Goal: Information Seeking & Learning: Learn about a topic

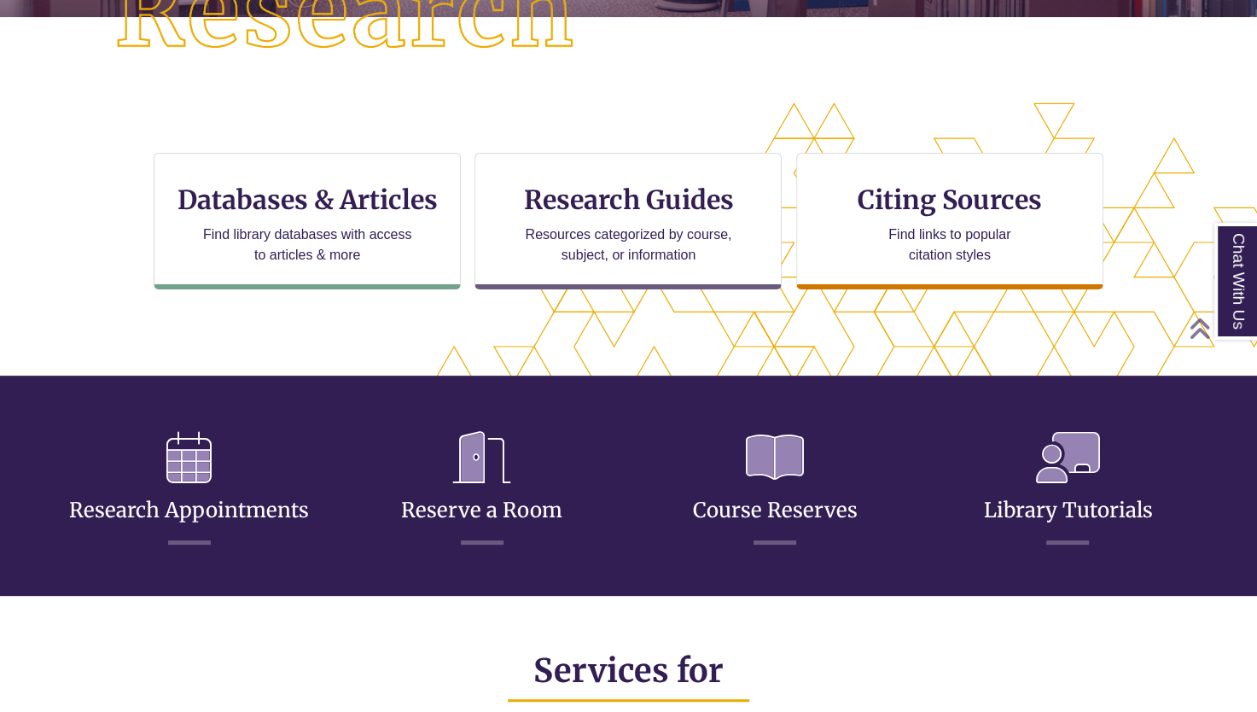
scroll to position [414, 1111]
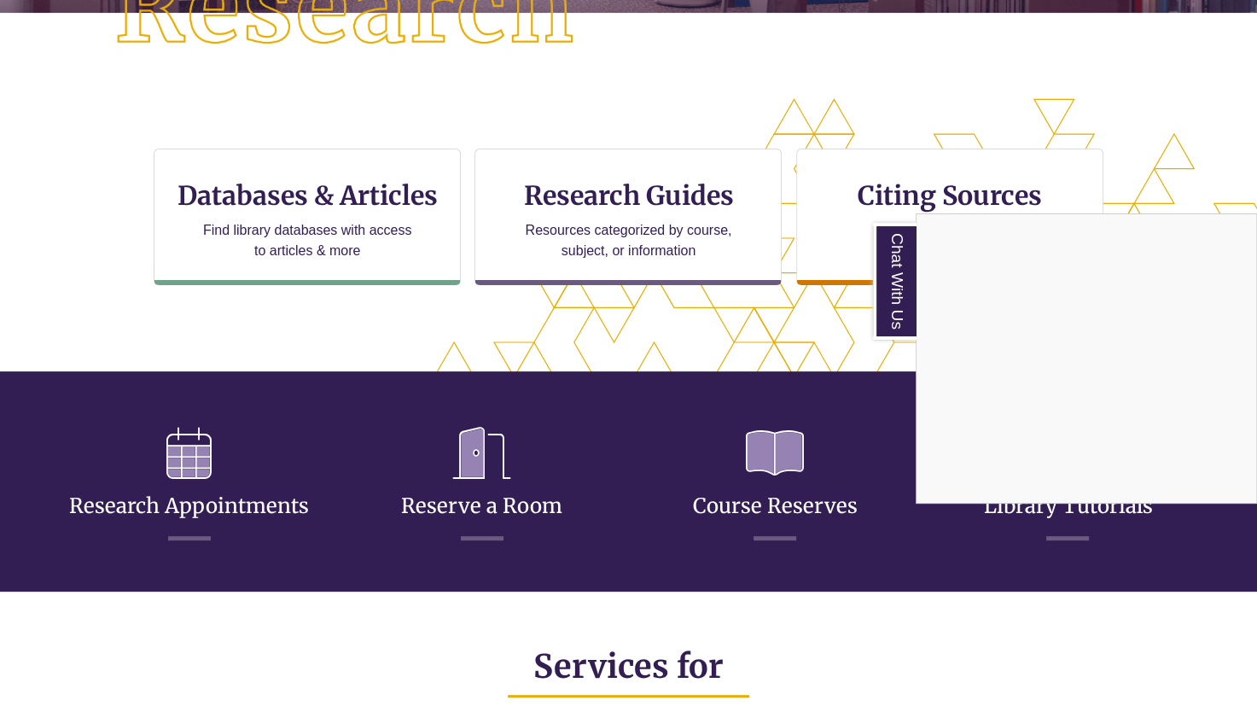
click at [639, 206] on div "Chat With Us" at bounding box center [628, 356] width 1257 height 712
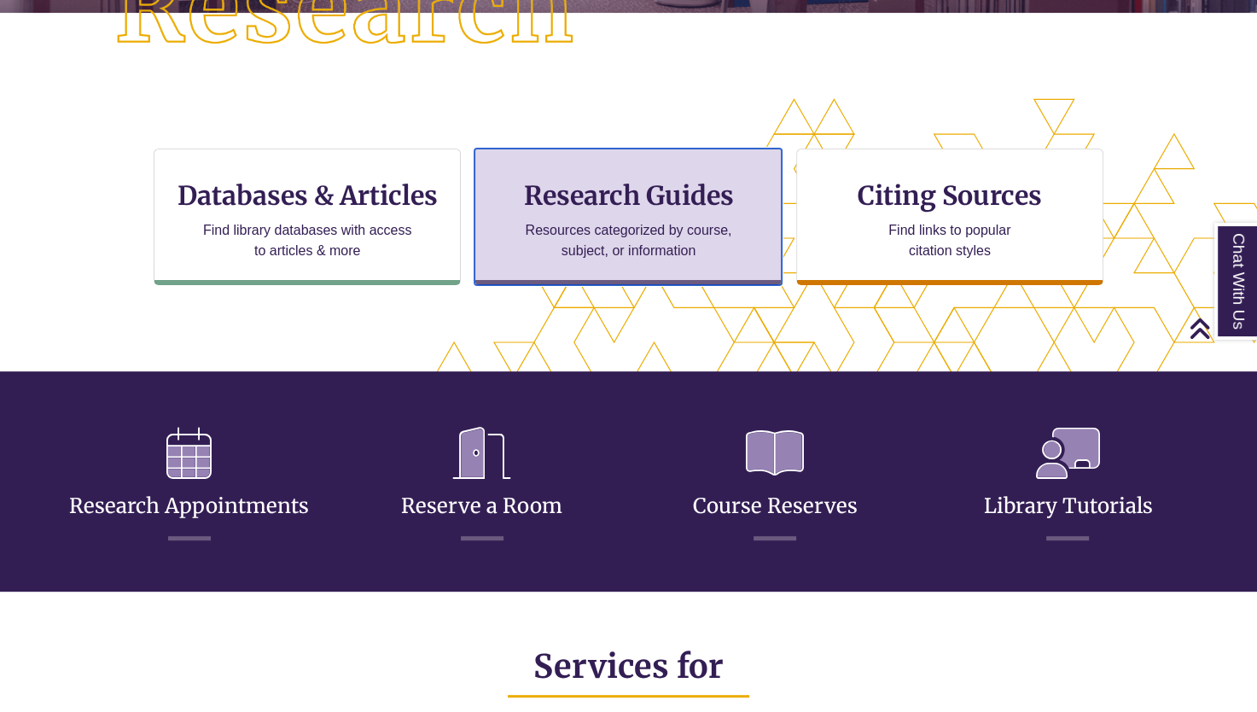
click at [598, 185] on h3 "Research Guides" at bounding box center [628, 195] width 278 height 32
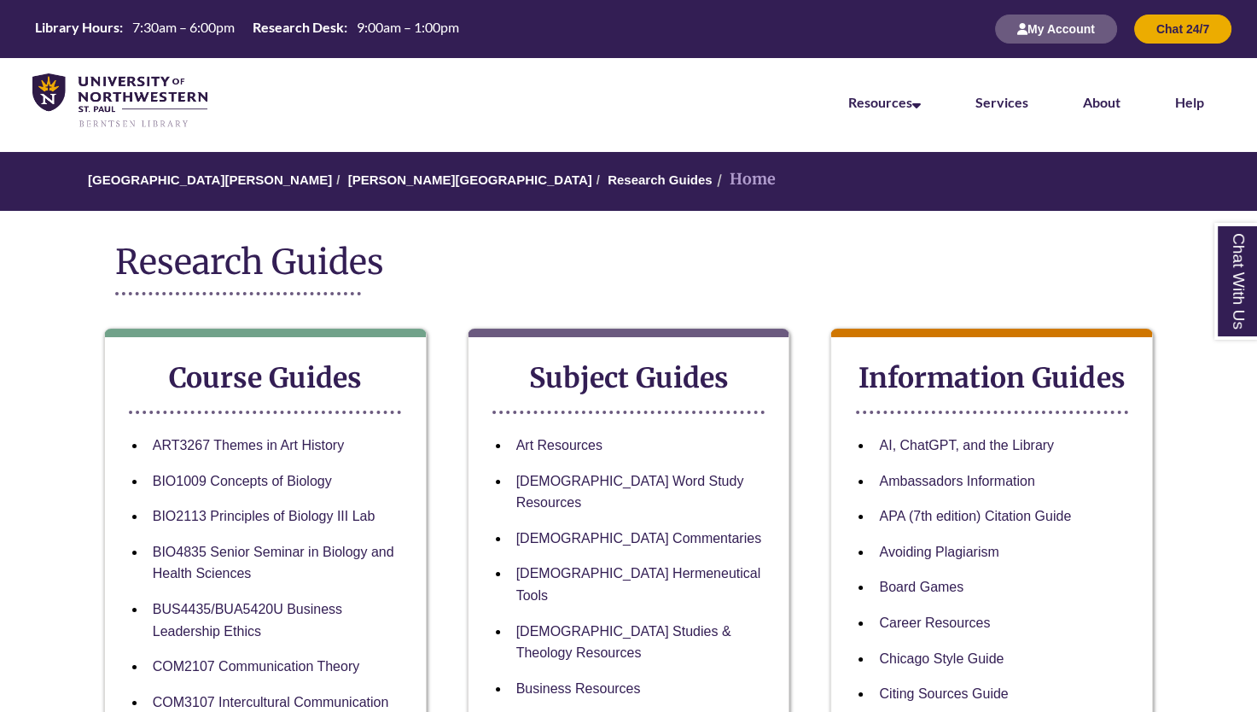
click at [1087, 50] on div "My Account Chat 24/7" at bounding box center [1105, 29] width 254 height 58
click at [1062, 28] on button "My Account" at bounding box center [1056, 29] width 122 height 29
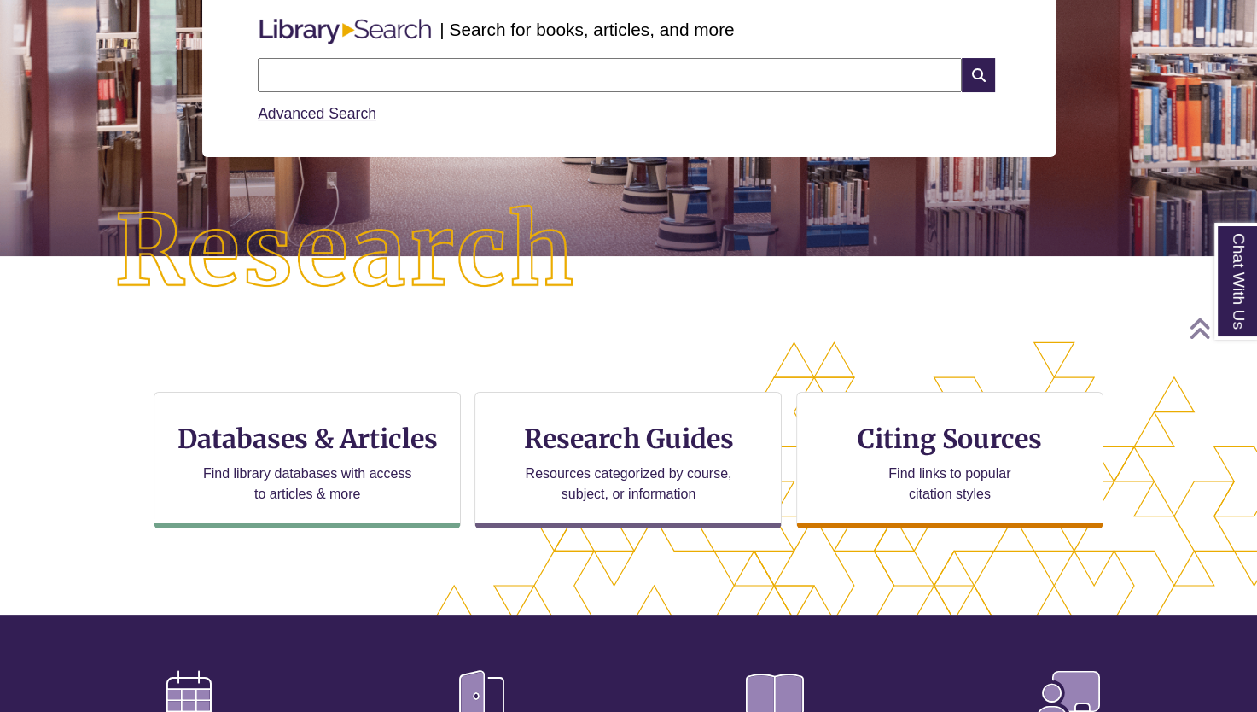
scroll to position [239, 0]
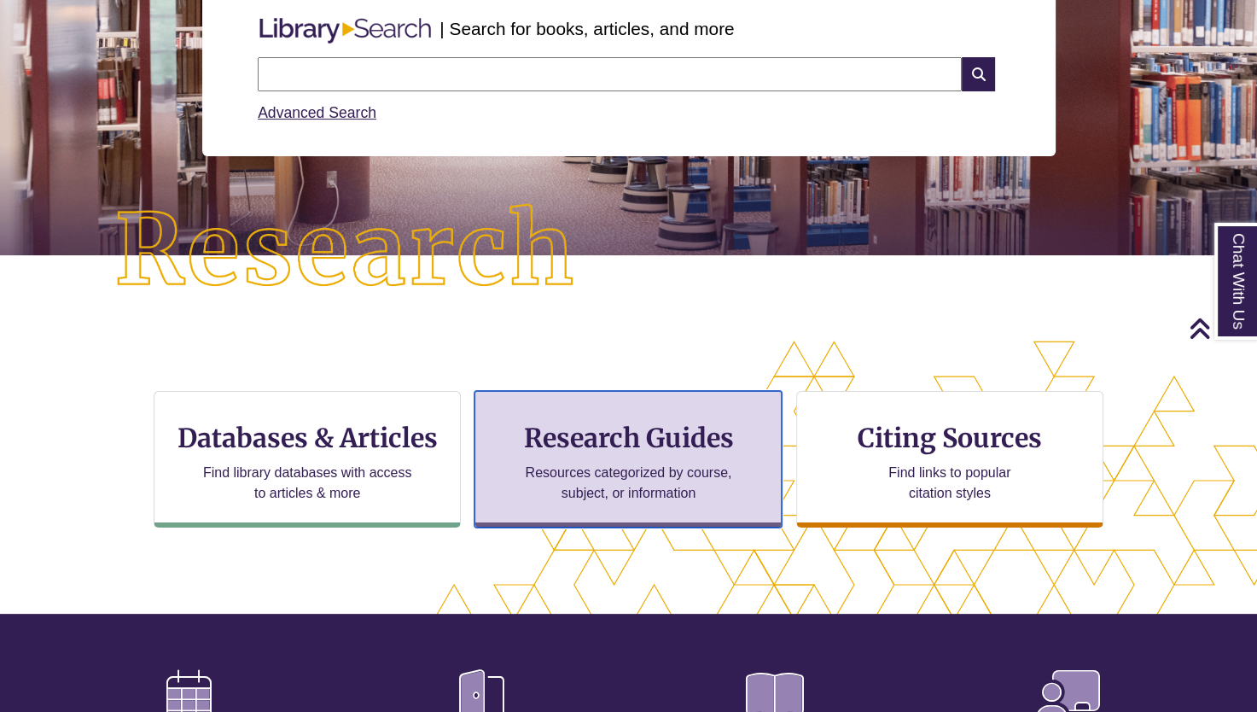
click at [697, 446] on h3 "Research Guides" at bounding box center [628, 438] width 278 height 32
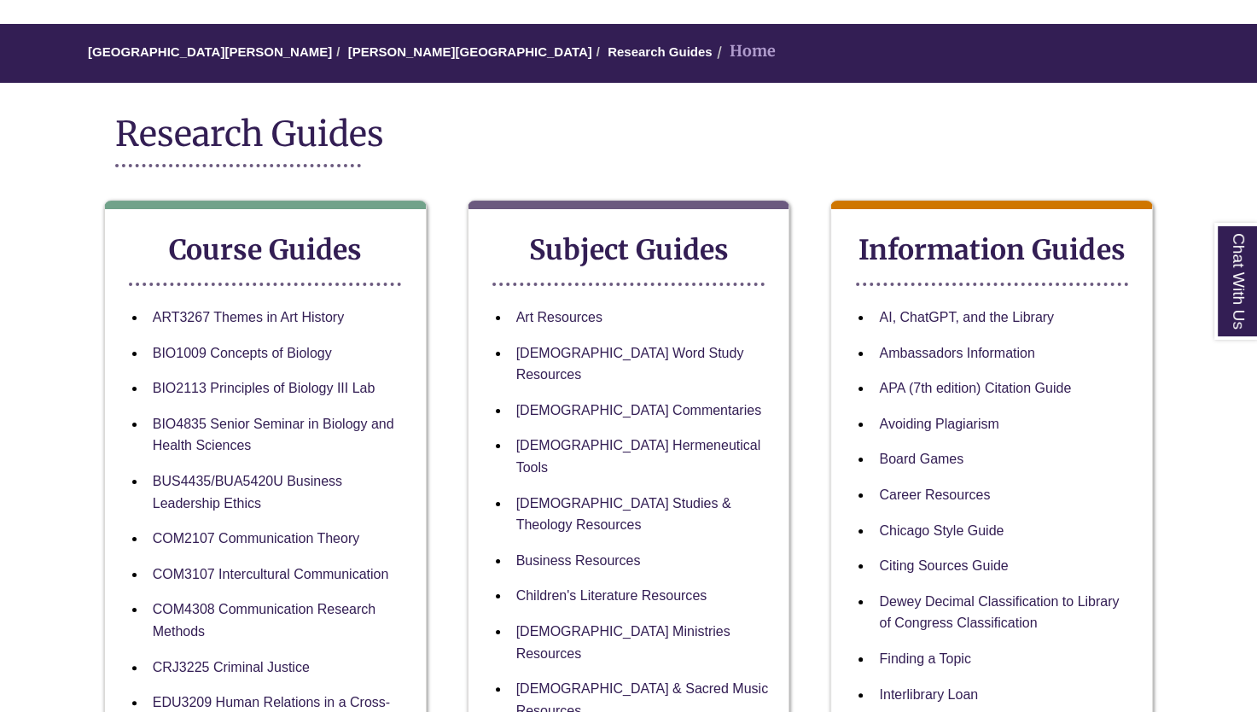
scroll to position [130, 0]
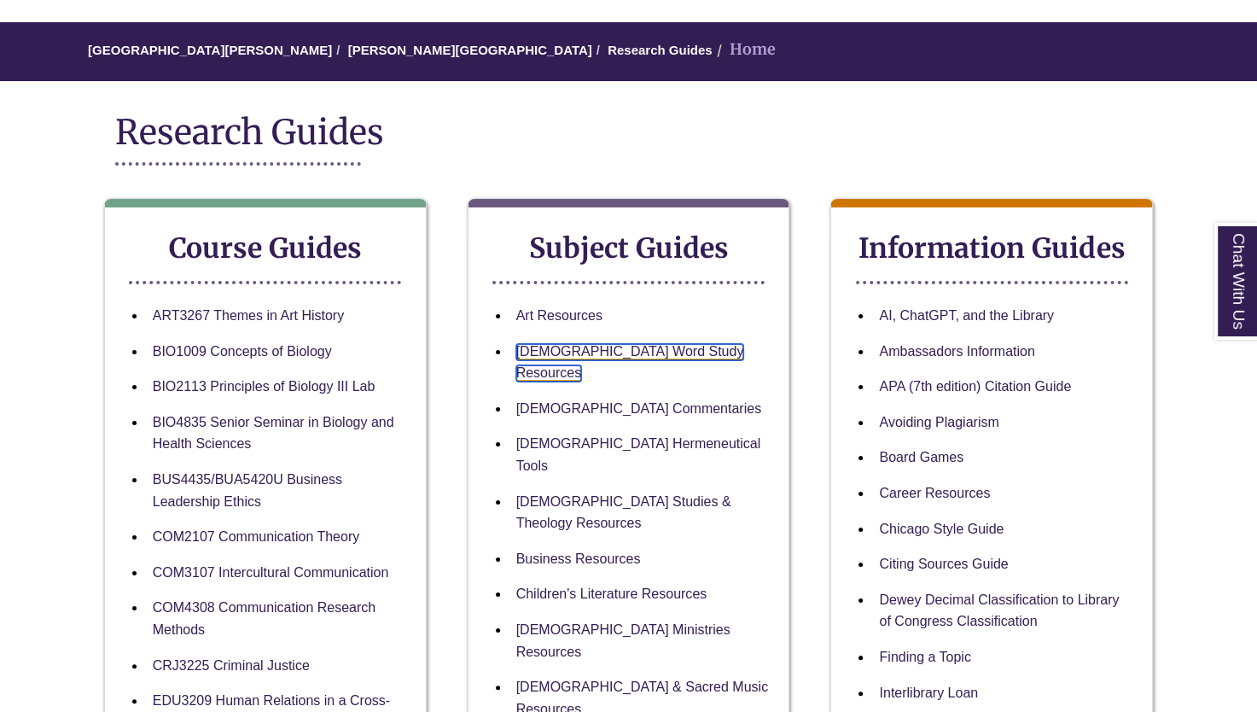
click at [615, 353] on link "[DEMOGRAPHIC_DATA] Word Study Resources" at bounding box center [630, 363] width 228 height 38
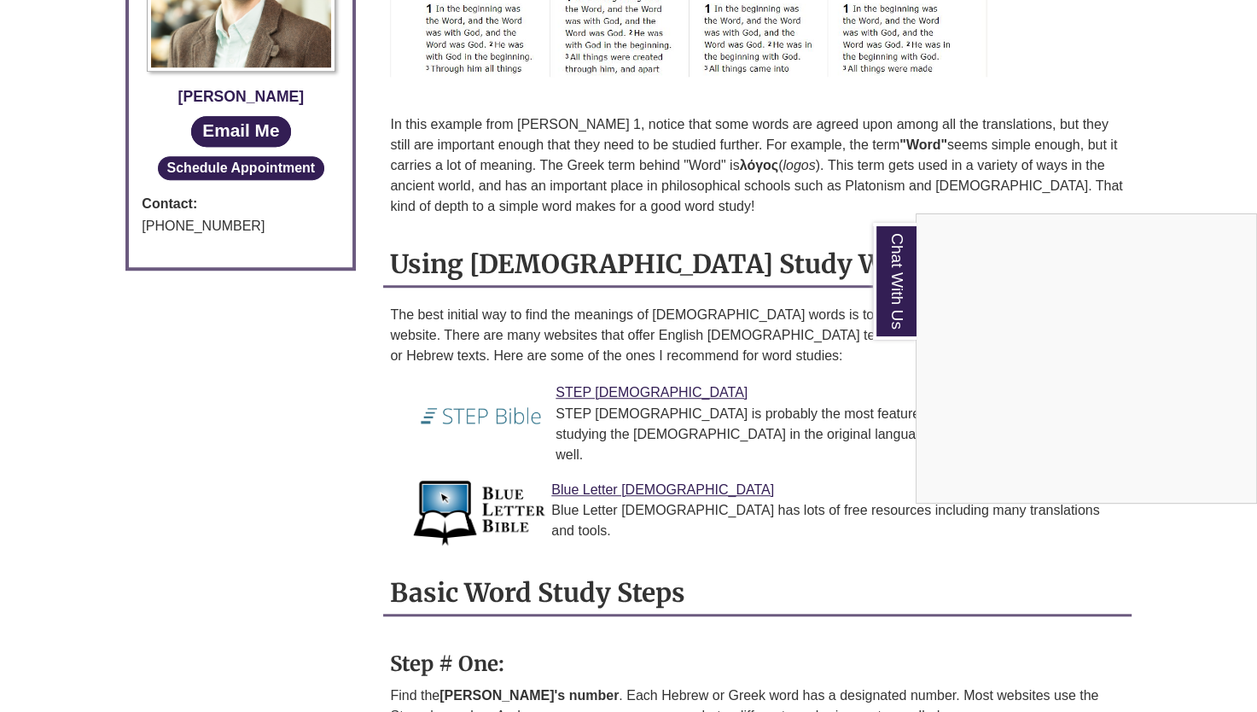
scroll to position [1096, 0]
click at [888, 276] on link "Chat With Us" at bounding box center [895, 281] width 44 height 117
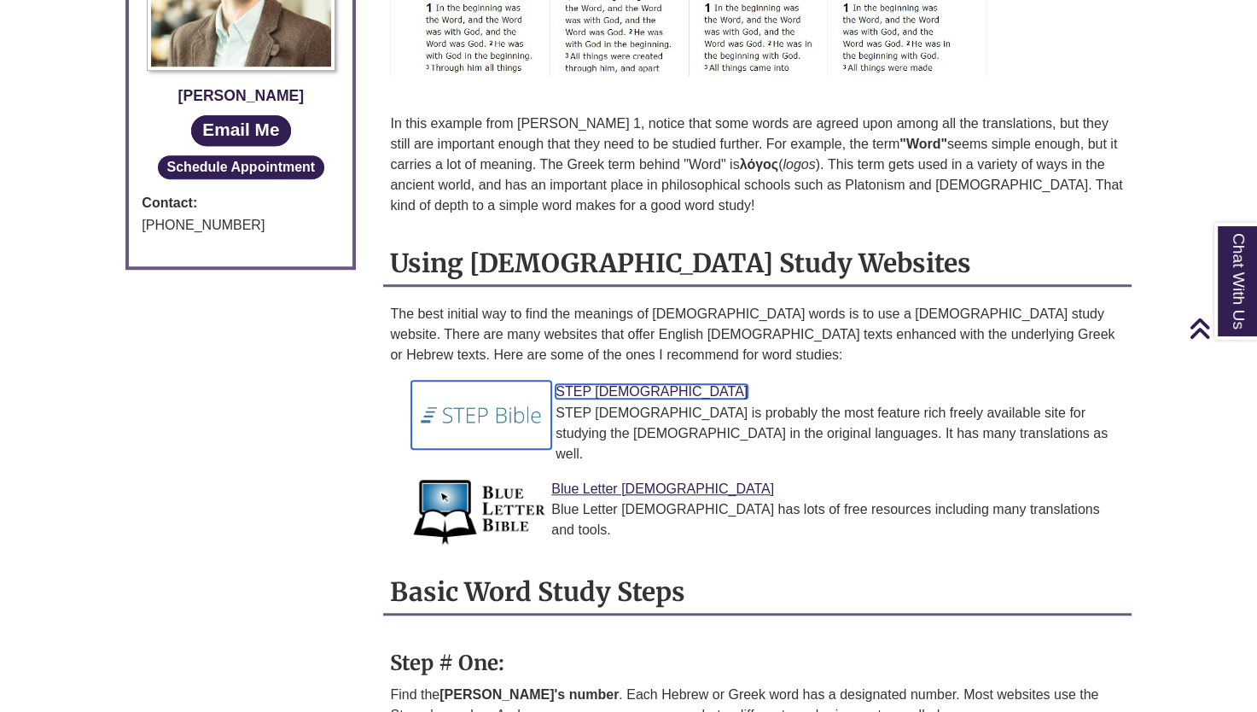
click at [598, 384] on link "STEP [DEMOGRAPHIC_DATA]" at bounding box center [652, 391] width 192 height 15
